Goal: Information Seeking & Learning: Learn about a topic

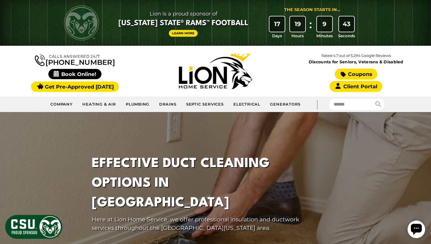
click at [361, 78] on link "Coupons" at bounding box center [356, 74] width 42 height 11
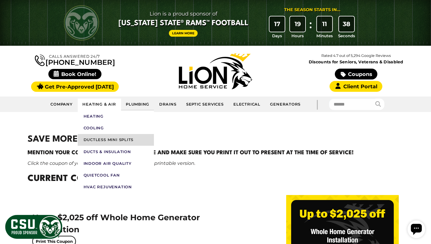
click at [107, 139] on link "Ductless Mini Splits" at bounding box center [116, 140] width 76 height 12
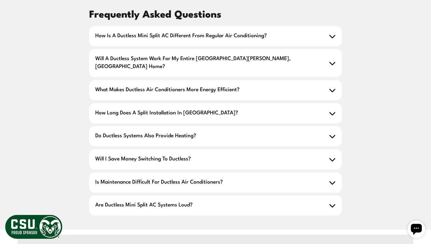
scroll to position [1179, 0]
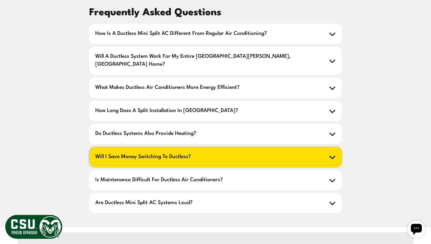
click at [123, 147] on h2 "Will I save money switching to ductless?" at bounding box center [215, 157] width 253 height 20
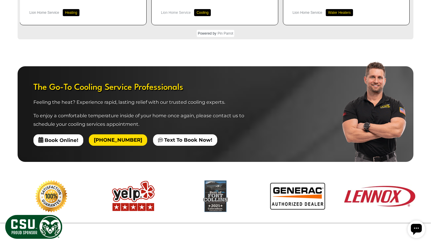
scroll to position [1677, 0]
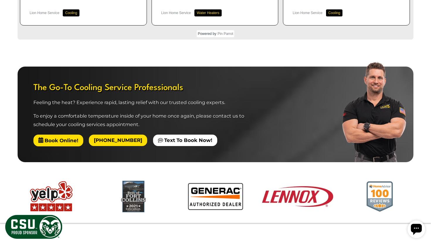
click at [67, 134] on span "Book Online!" at bounding box center [58, 140] width 50 height 12
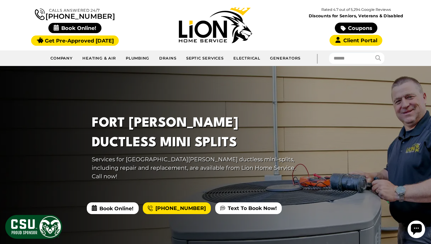
scroll to position [47, 0]
